Goal: Task Accomplishment & Management: Manage account settings

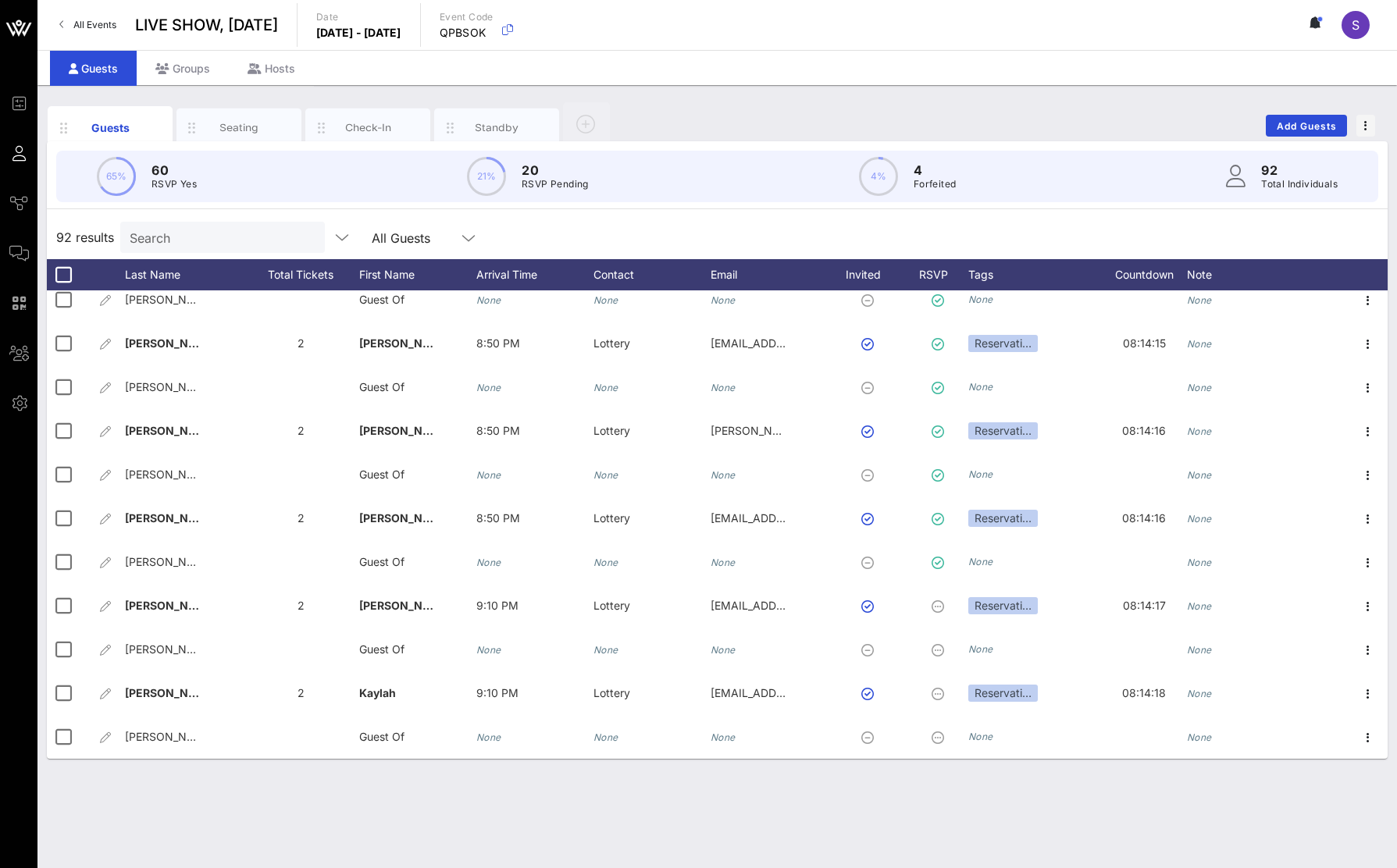
scroll to position [3555, 0]
click at [210, 229] on input "Search" at bounding box center [220, 237] width 182 height 20
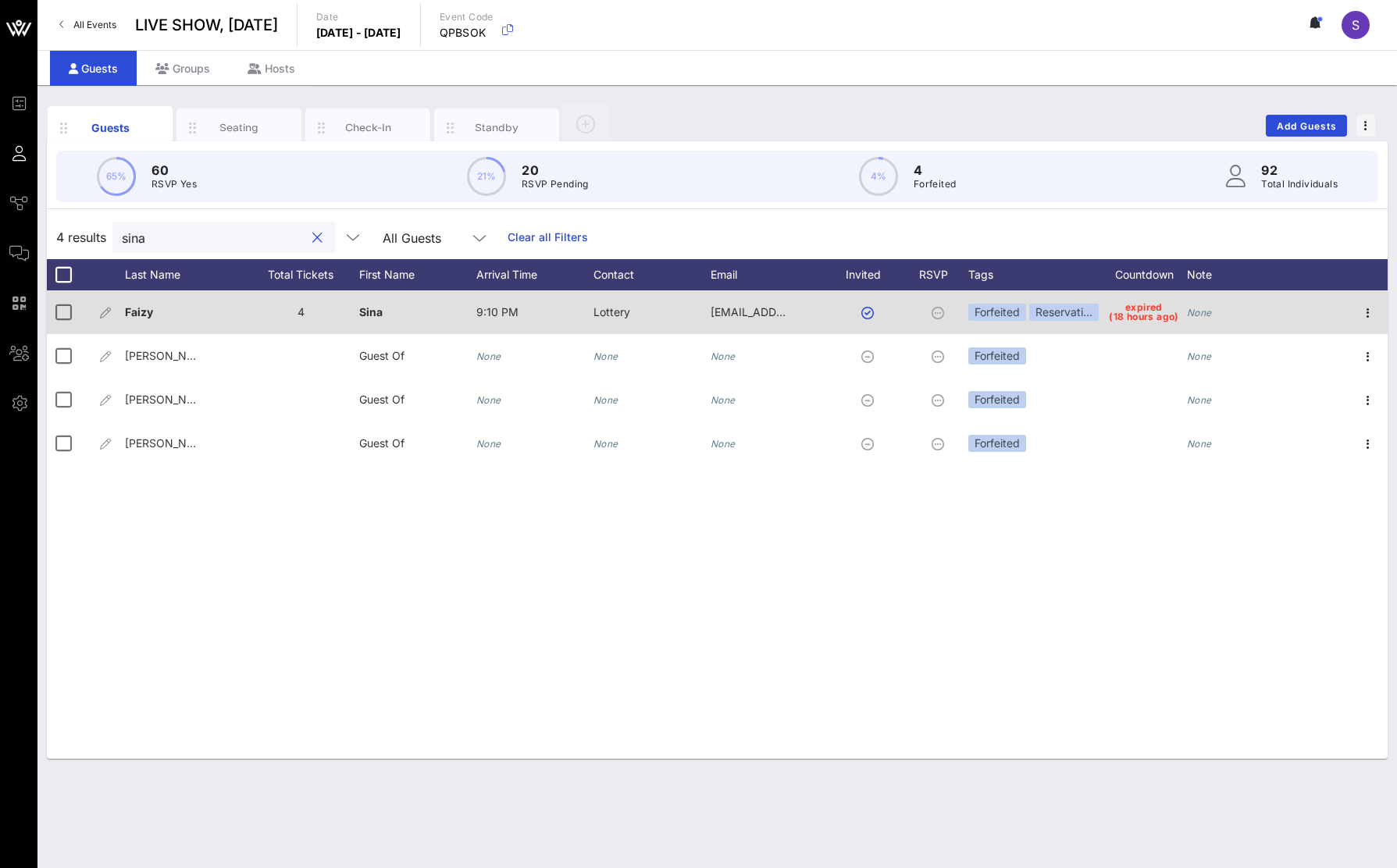
type input "sina"
click at [987, 315] on div "None" at bounding box center [1244, 322] width 117 height 62
type input "Rebooked - [DATE]"
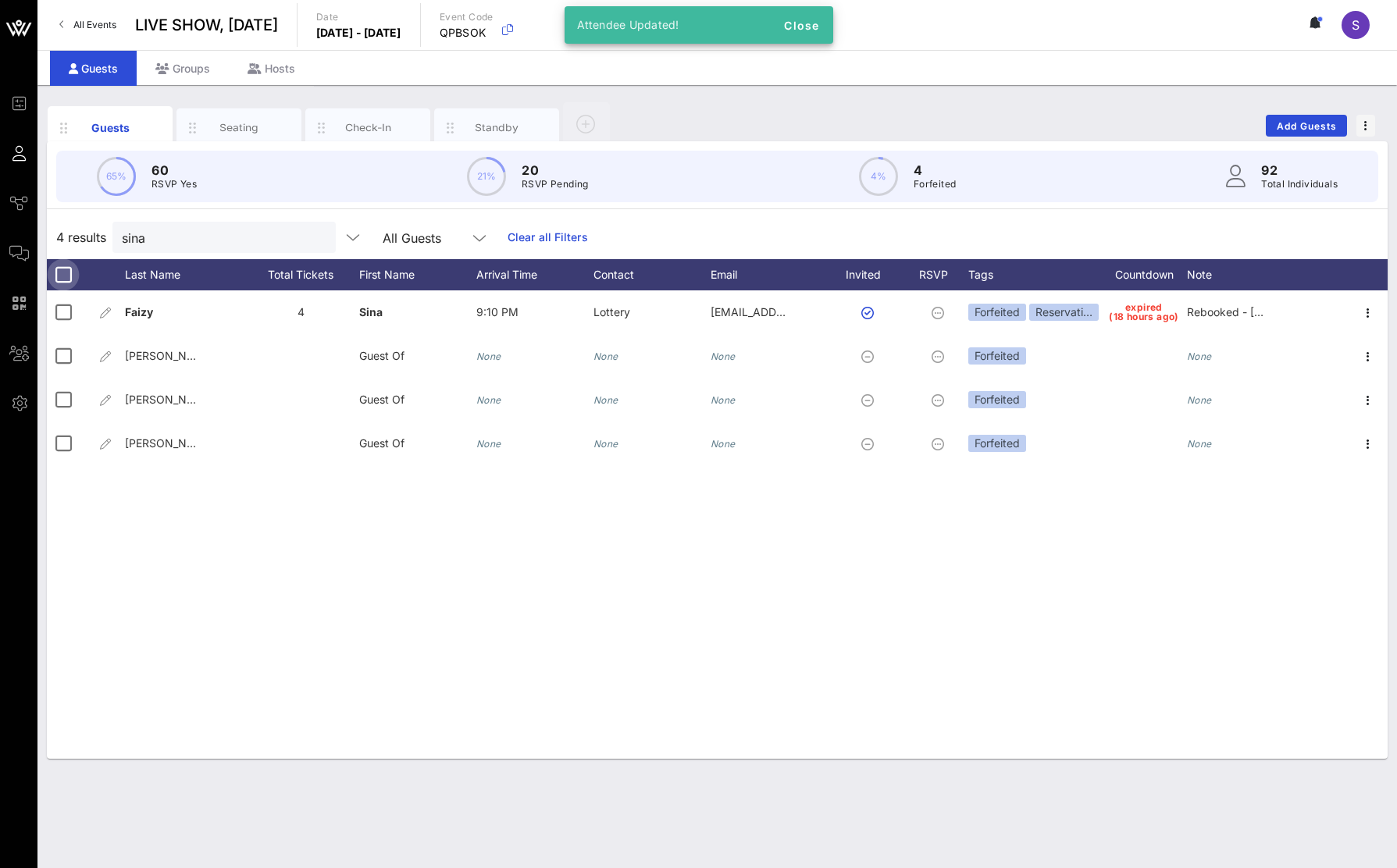
click at [64, 279] on div at bounding box center [64, 275] width 27 height 27
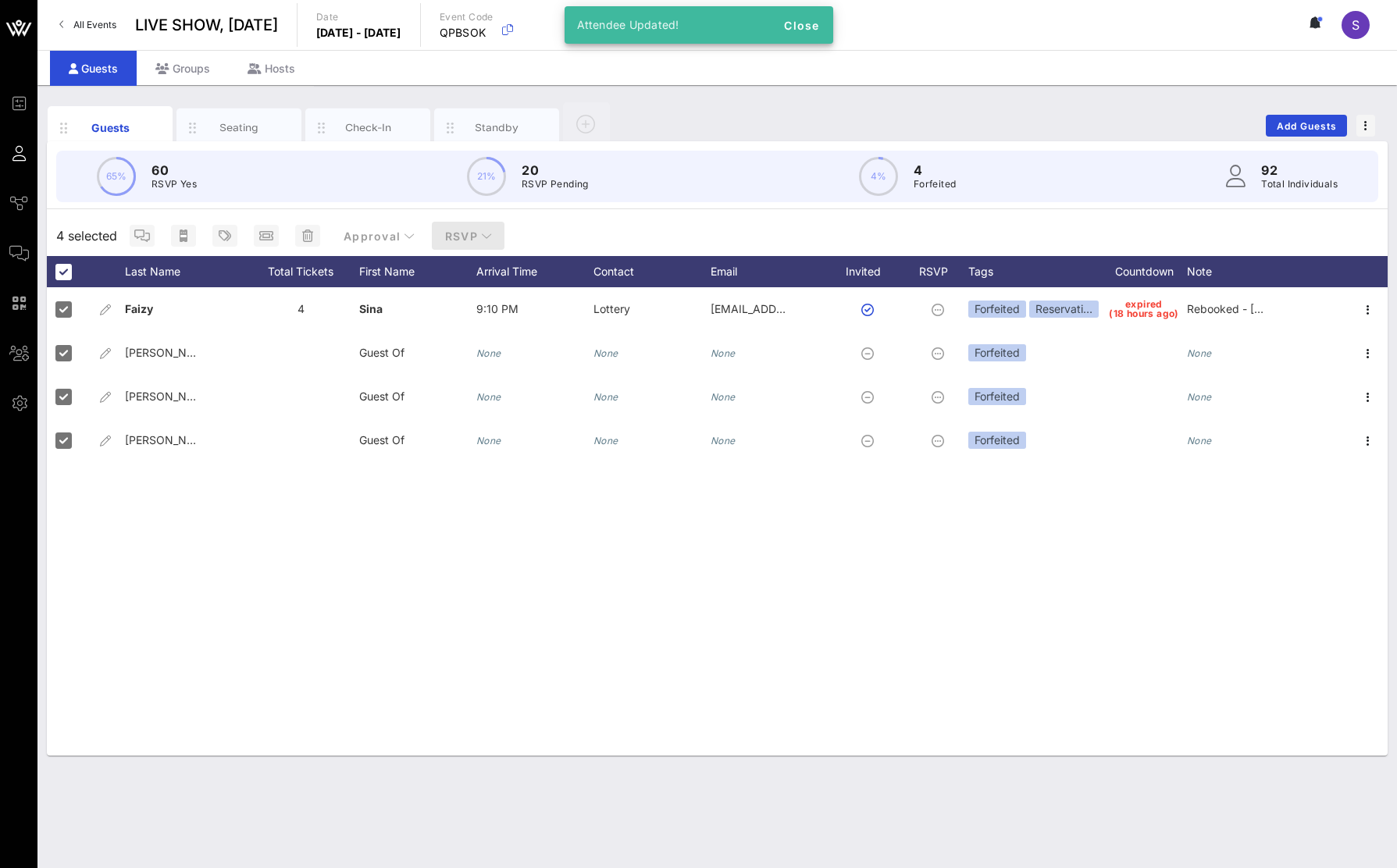
click at [473, 243] on button "RSVP" at bounding box center [468, 236] width 73 height 28
click at [480, 284] on div "Yes" at bounding box center [481, 274] width 104 height 38
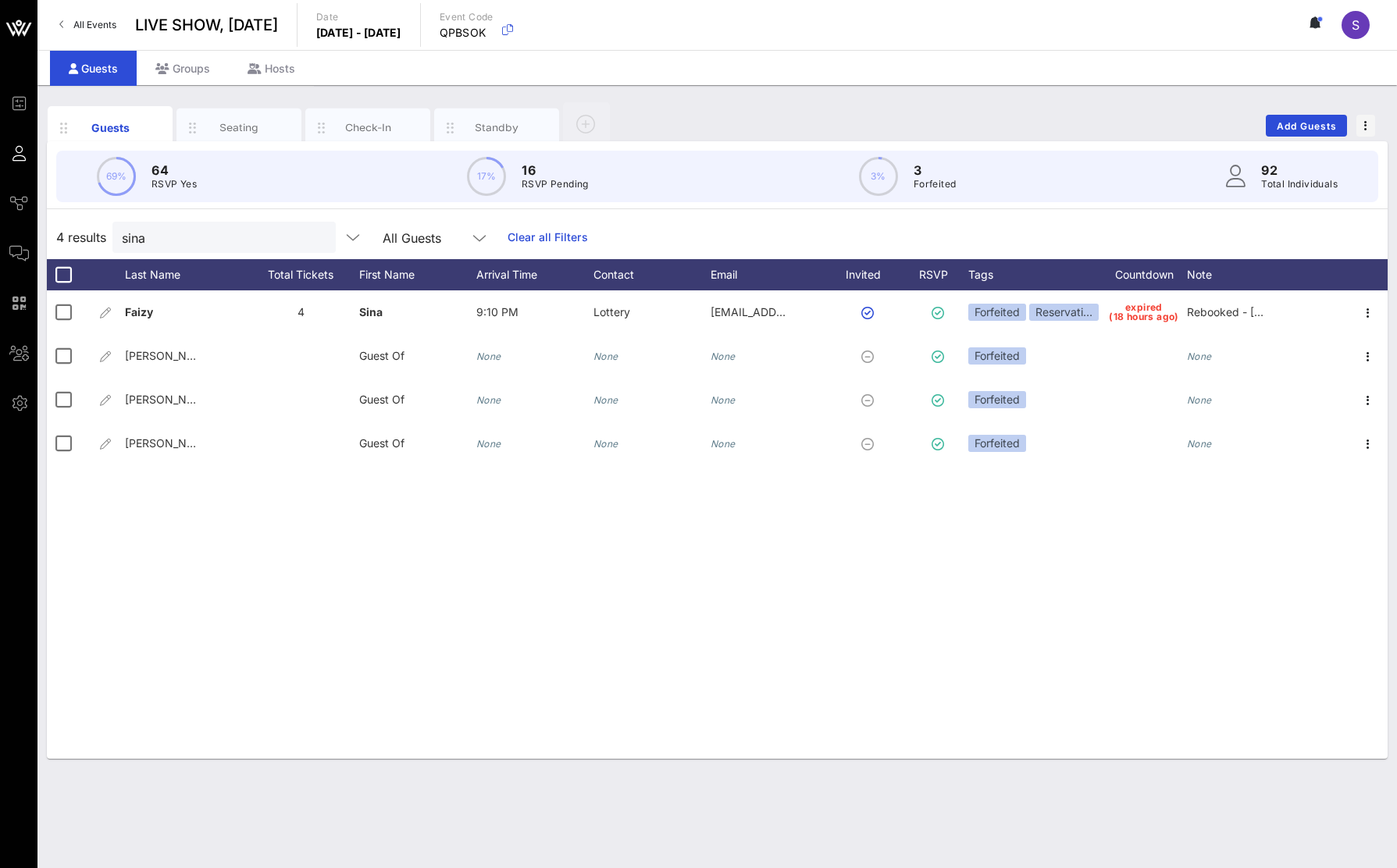
click at [516, 235] on link "Clear all Filters" at bounding box center [547, 238] width 80 height 17
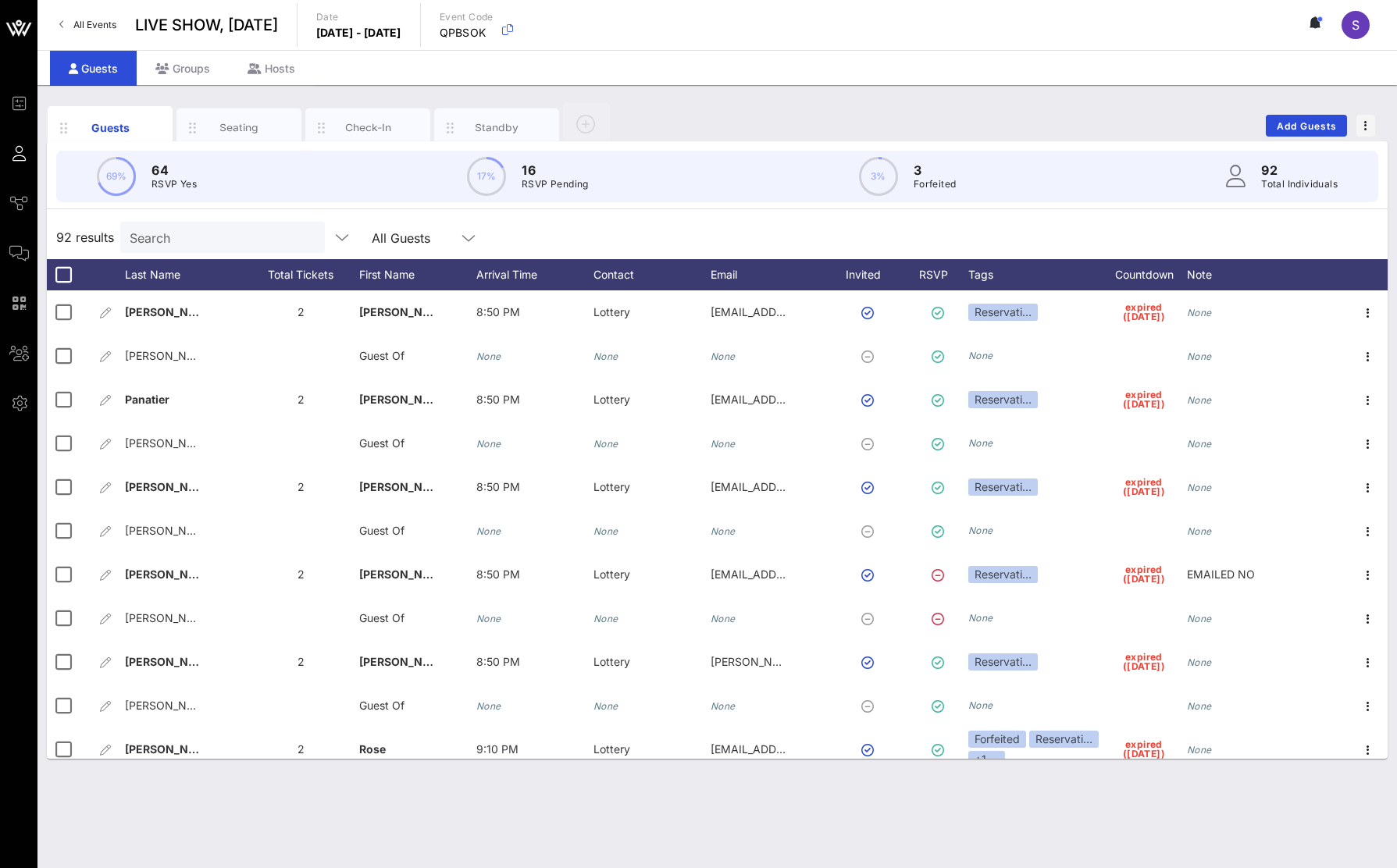
click at [217, 245] on input "Search" at bounding box center [220, 237] width 182 height 20
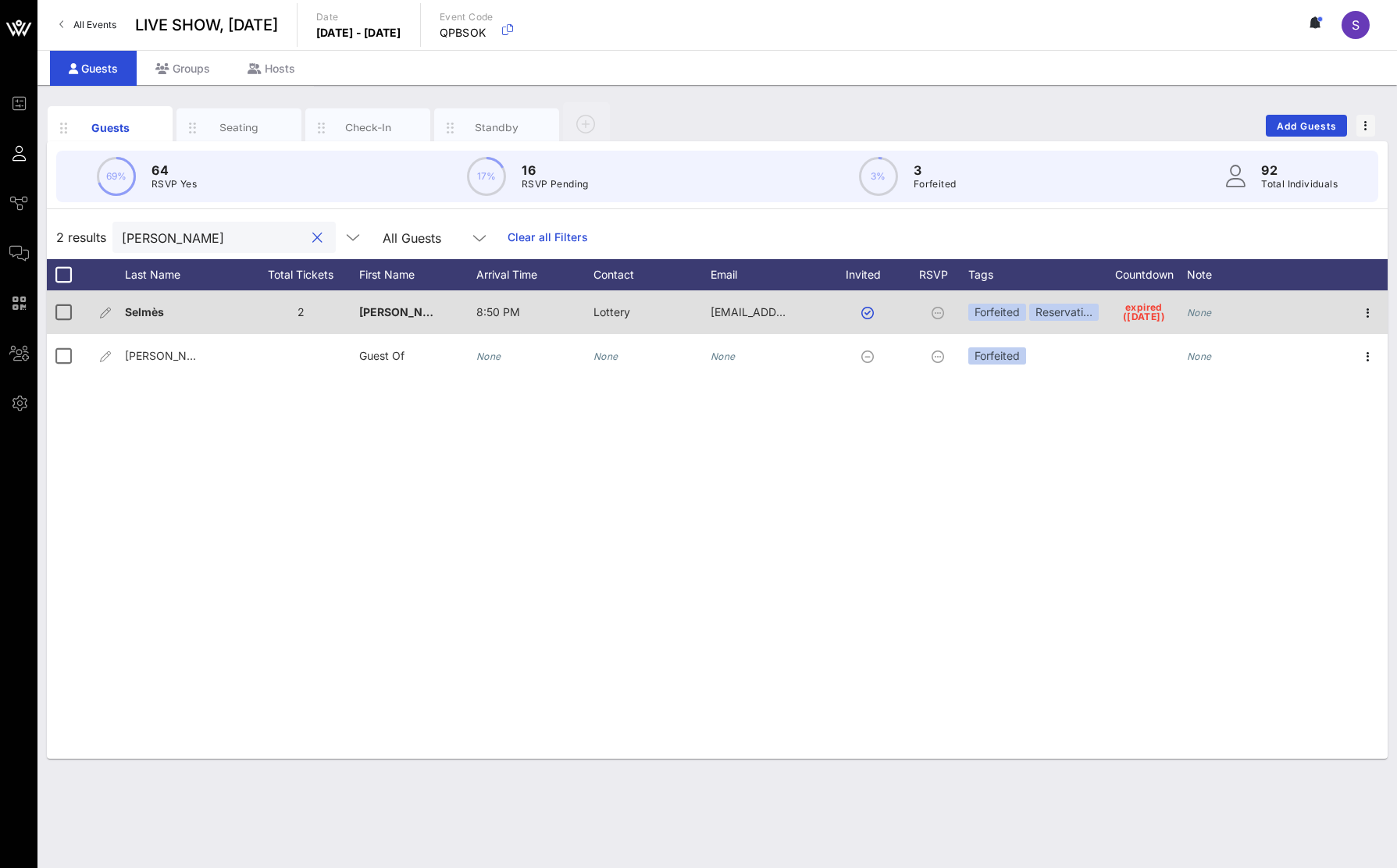
type input "[PERSON_NAME]"
click at [987, 297] on div "None" at bounding box center [1244, 322] width 117 height 62
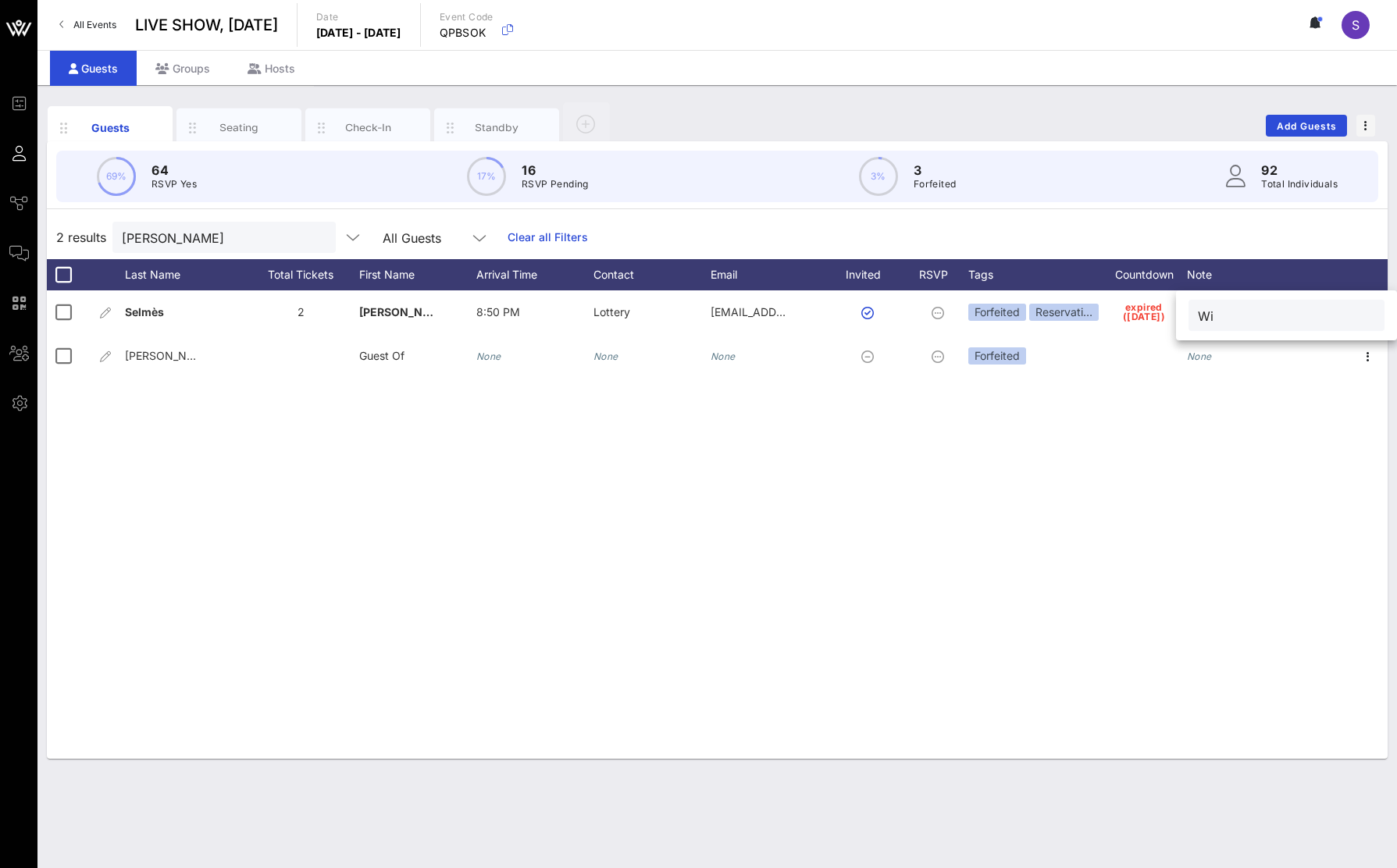
type input "W"
type input "Will rebook"
drag, startPoint x: 525, startPoint y: 239, endPoint x: 482, endPoint y: 280, distance: 59.4
click at [526, 240] on link "Clear all Filters" at bounding box center [547, 238] width 80 height 17
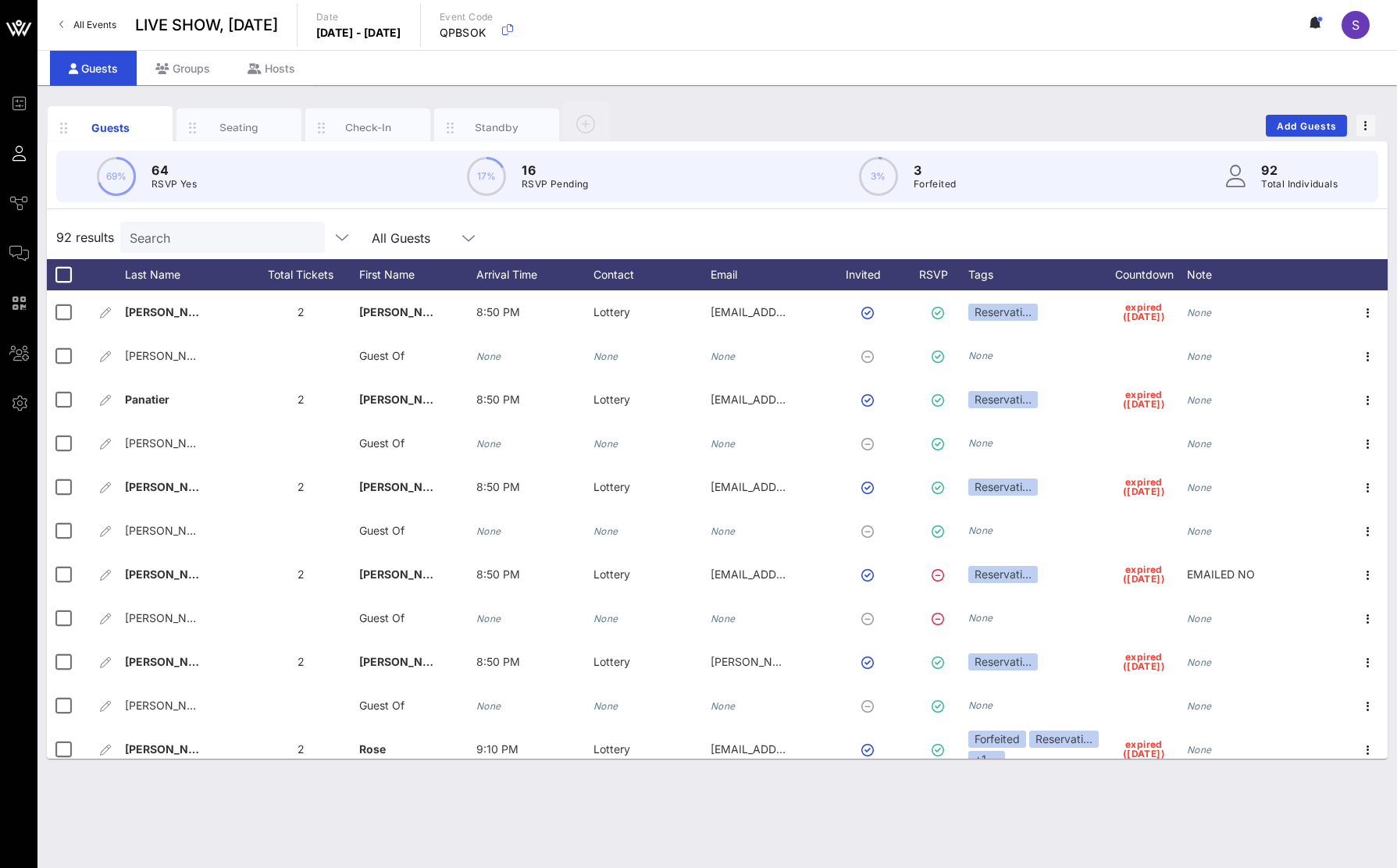
click at [219, 239] on input "Search" at bounding box center [220, 237] width 182 height 20
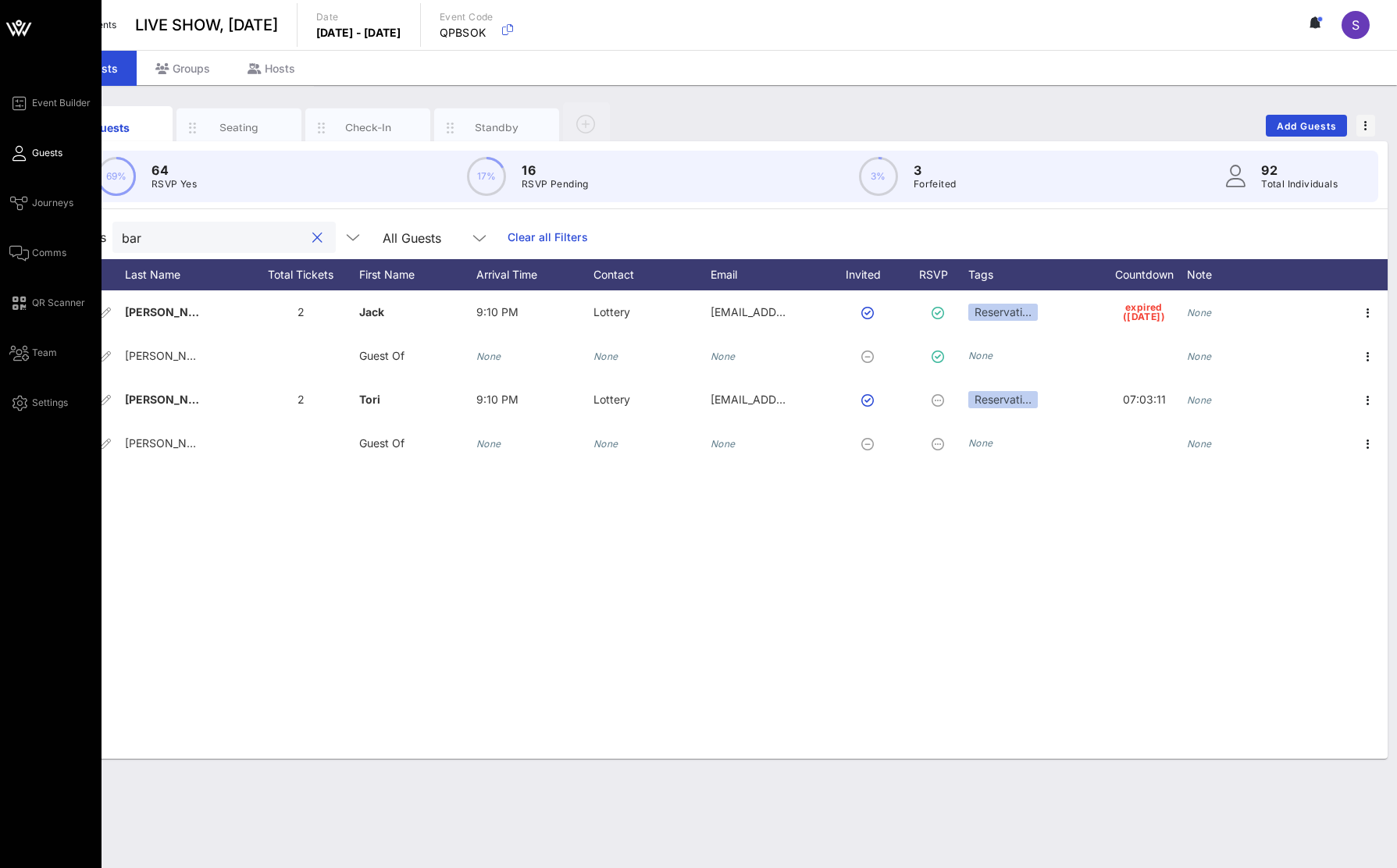
type input "bar"
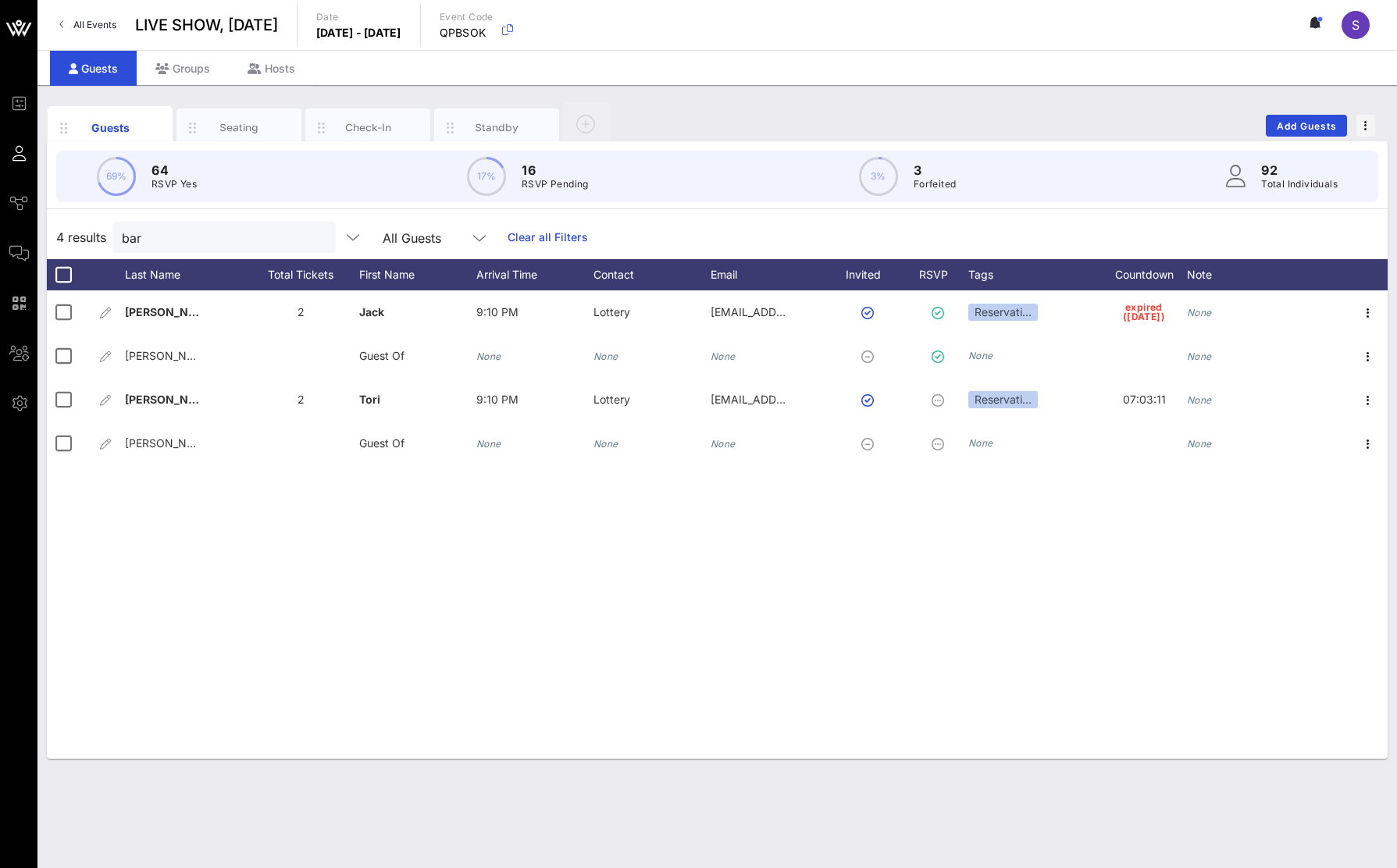
drag, startPoint x: 622, startPoint y: 137, endPoint x: 572, endPoint y: 139, distance: 50.0
click at [622, 137] on div "Guests Seating Check-In Standby Add Guests" at bounding box center [717, 126] width 1341 height 50
click at [529, 235] on link "Clear all Filters" at bounding box center [547, 238] width 80 height 17
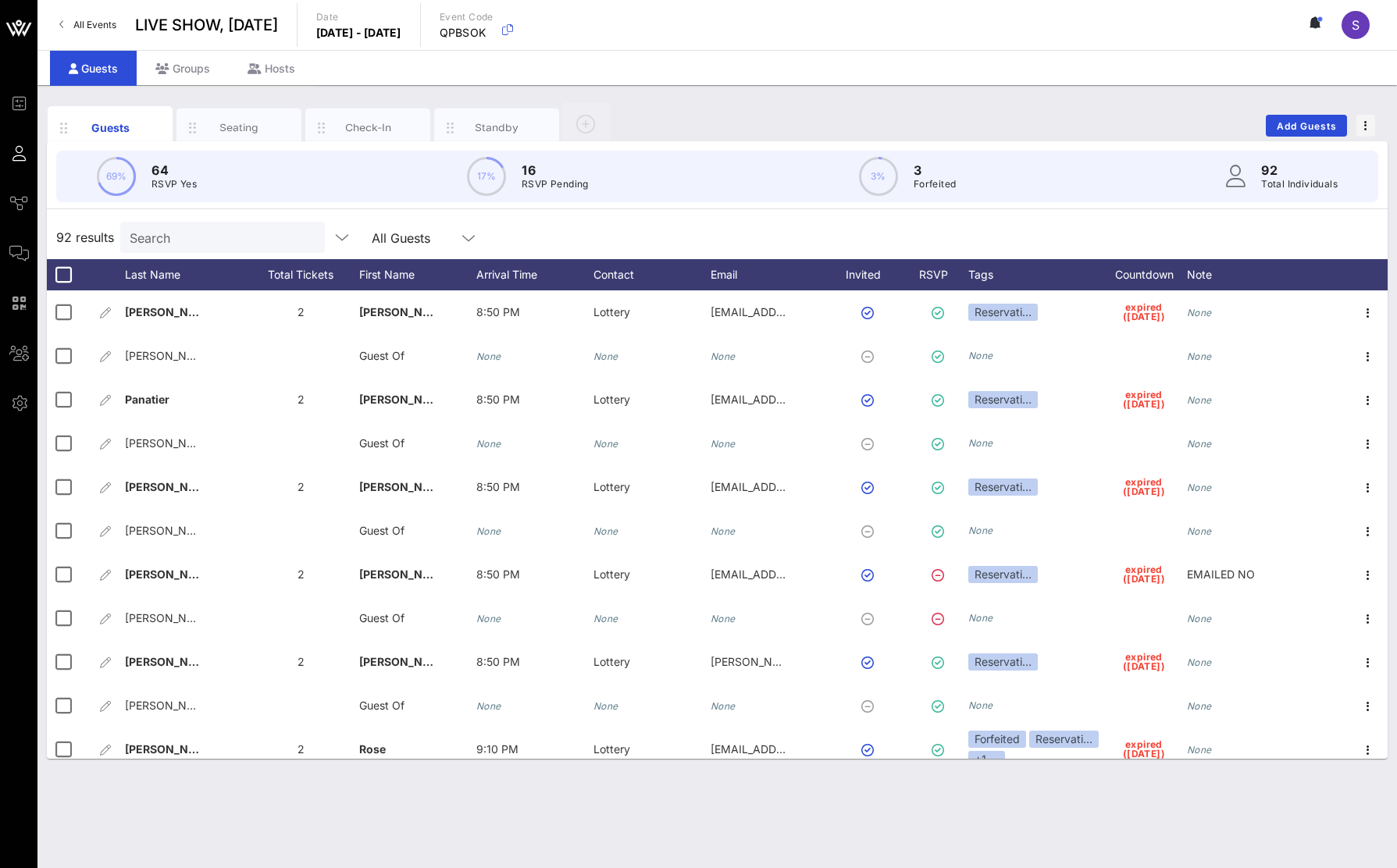
click at [182, 239] on input "Search" at bounding box center [220, 237] width 182 height 20
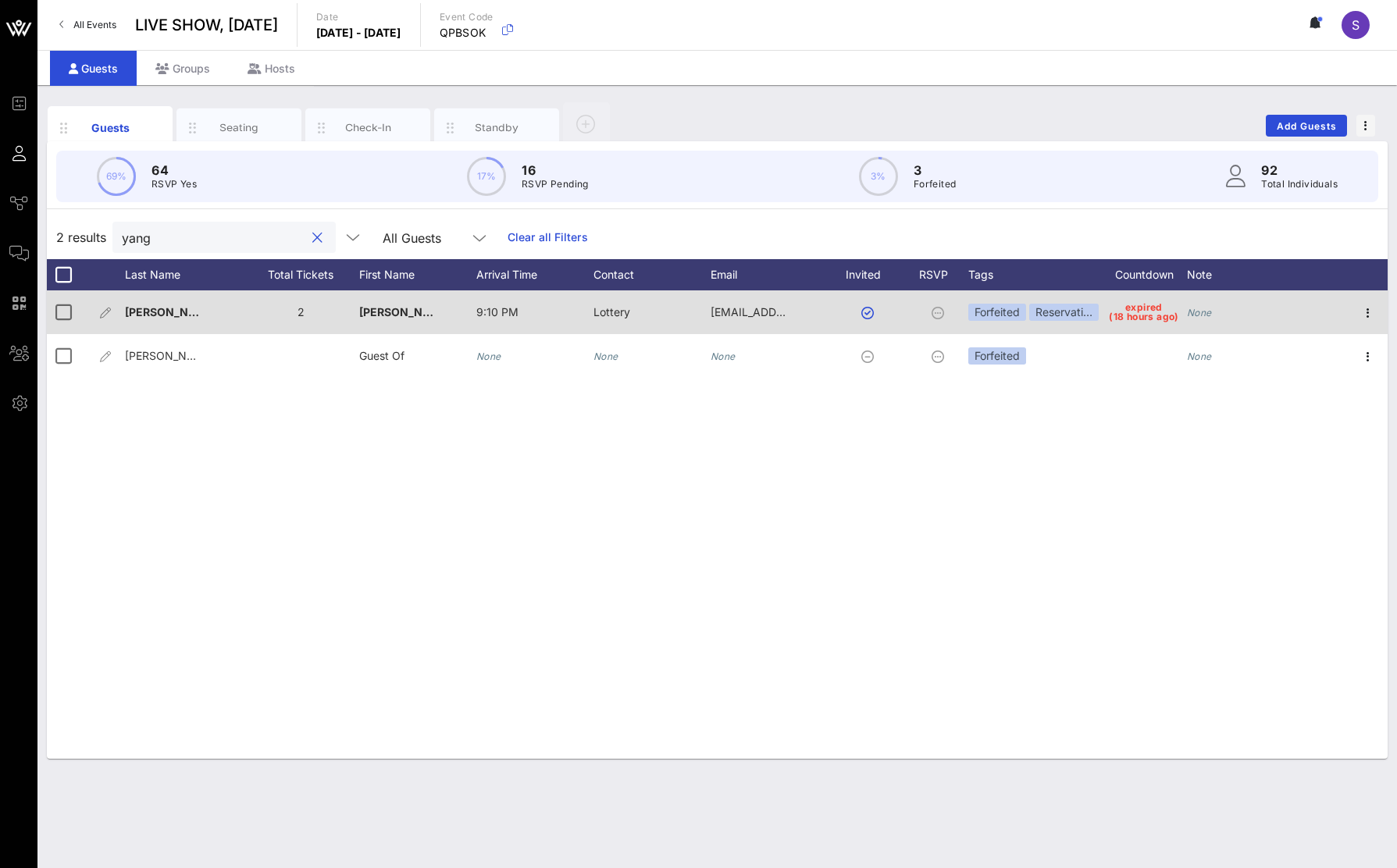
type input "yang"
click at [987, 312] on div "None" at bounding box center [1244, 322] width 117 height 62
type input "Rebooked - [DATE]"
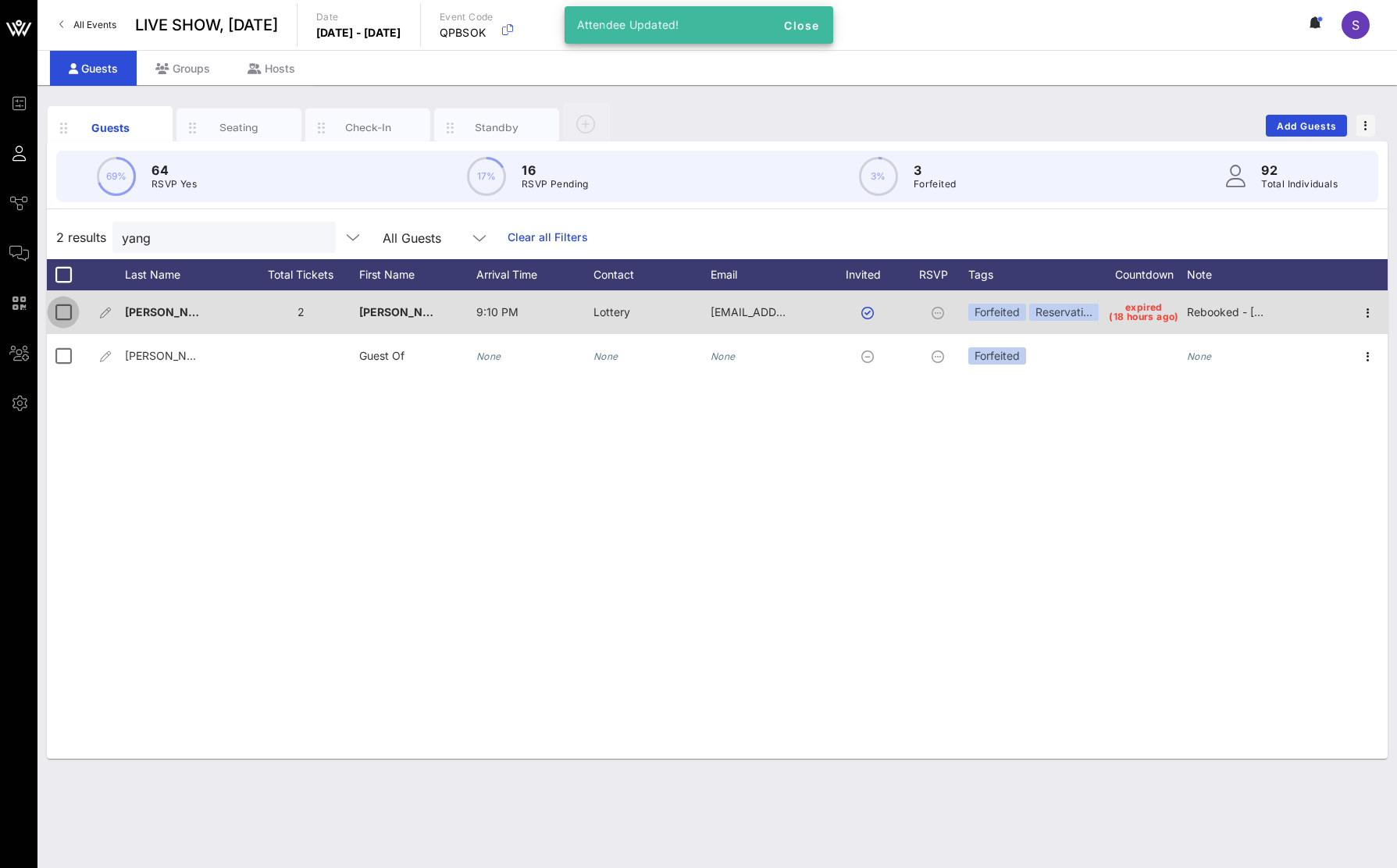
click at [71, 308] on div at bounding box center [64, 313] width 27 height 27
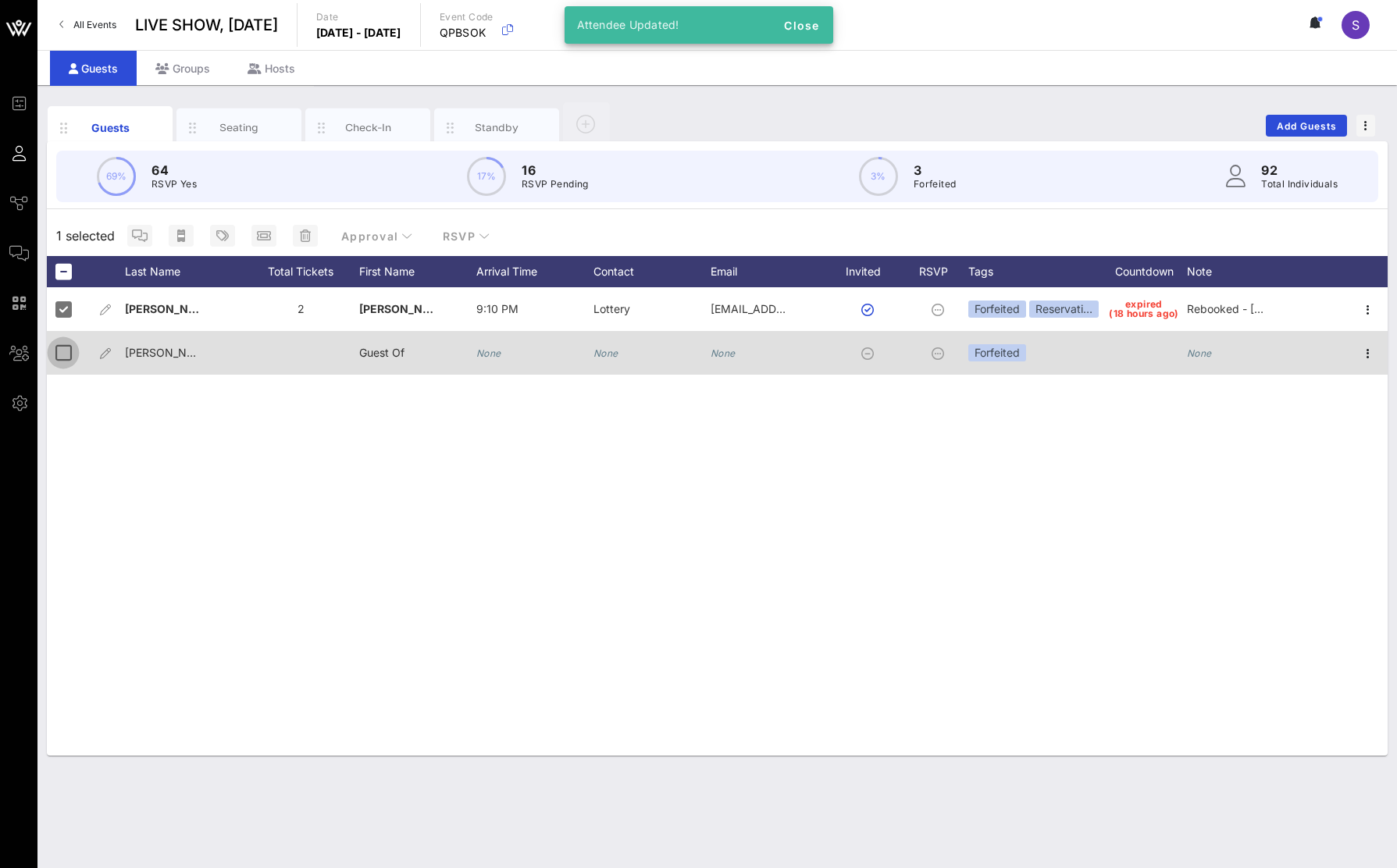
click at [70, 347] on div at bounding box center [64, 353] width 27 height 27
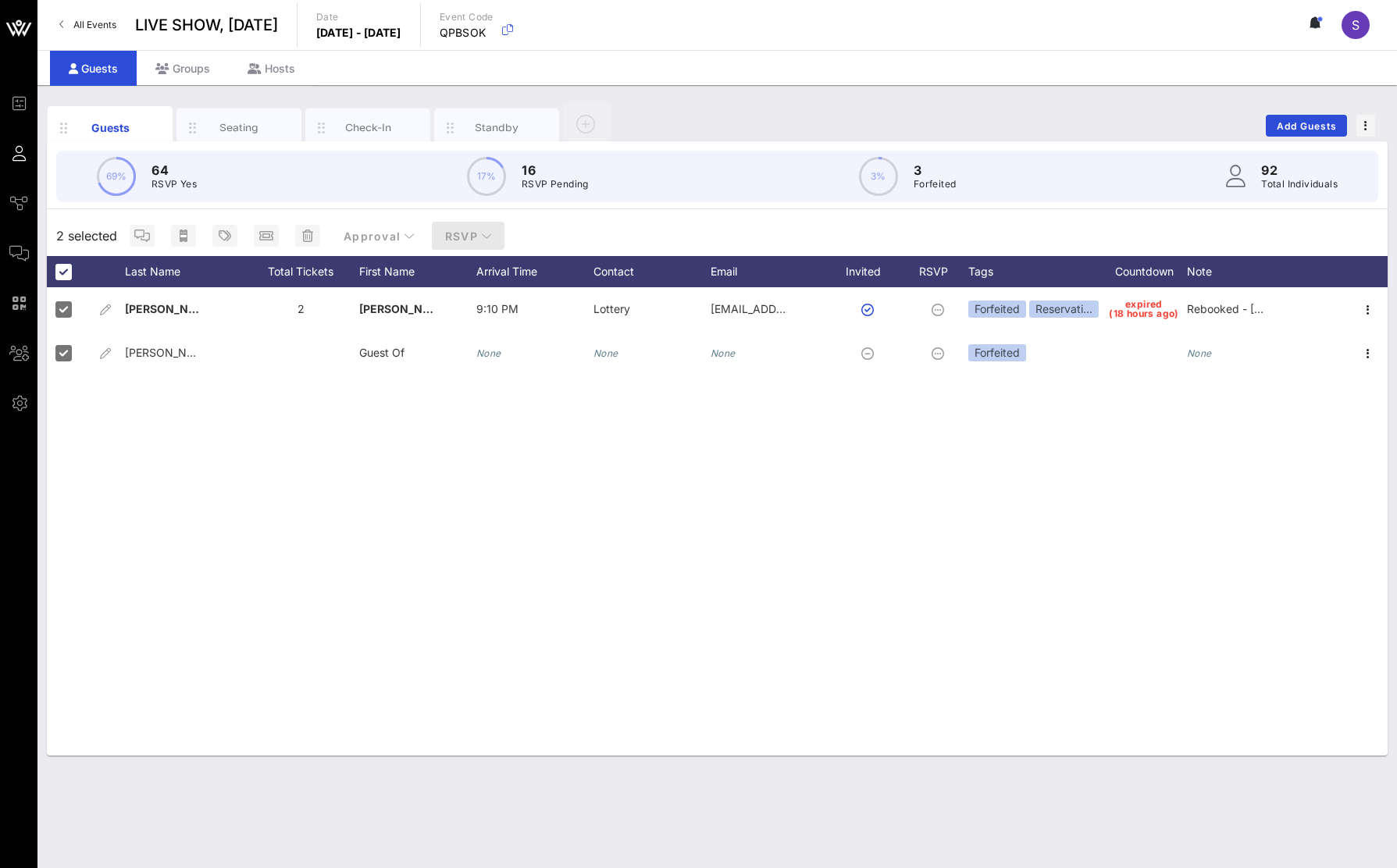
click at [484, 242] on span "RSVP" at bounding box center [468, 237] width 48 height 14
click at [489, 277] on div "Yes" at bounding box center [481, 274] width 104 height 38
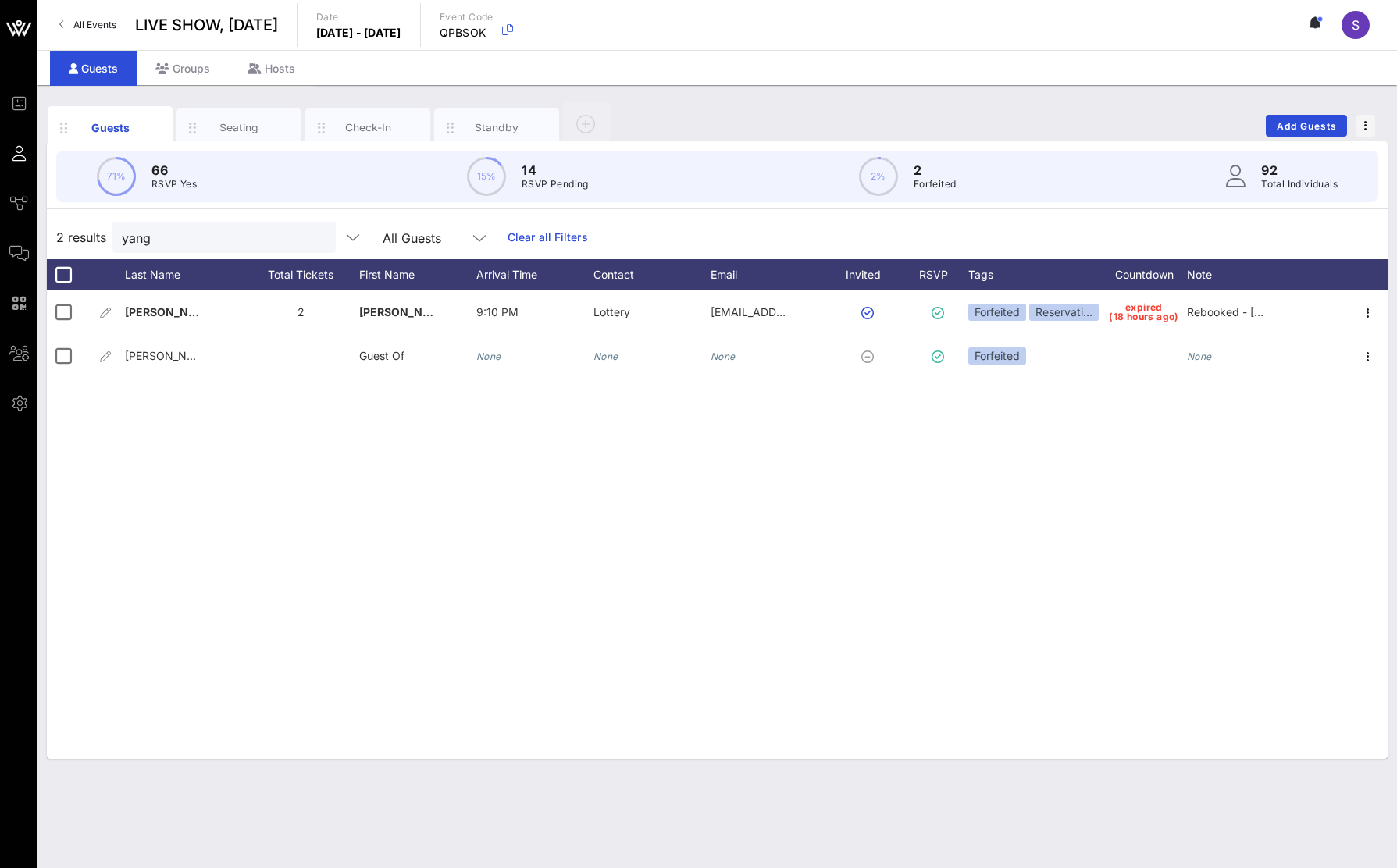
click at [744, 472] on div "[PERSON_NAME] 2 Phoebe 9:10 PM Lottery [EMAIL_ADDRESS][DOMAIN_NAME] Forfeited R…" at bounding box center [717, 524] width 1341 height 468
click at [546, 231] on link "Clear all Filters" at bounding box center [547, 238] width 80 height 17
